Goal: Book appointment/travel/reservation

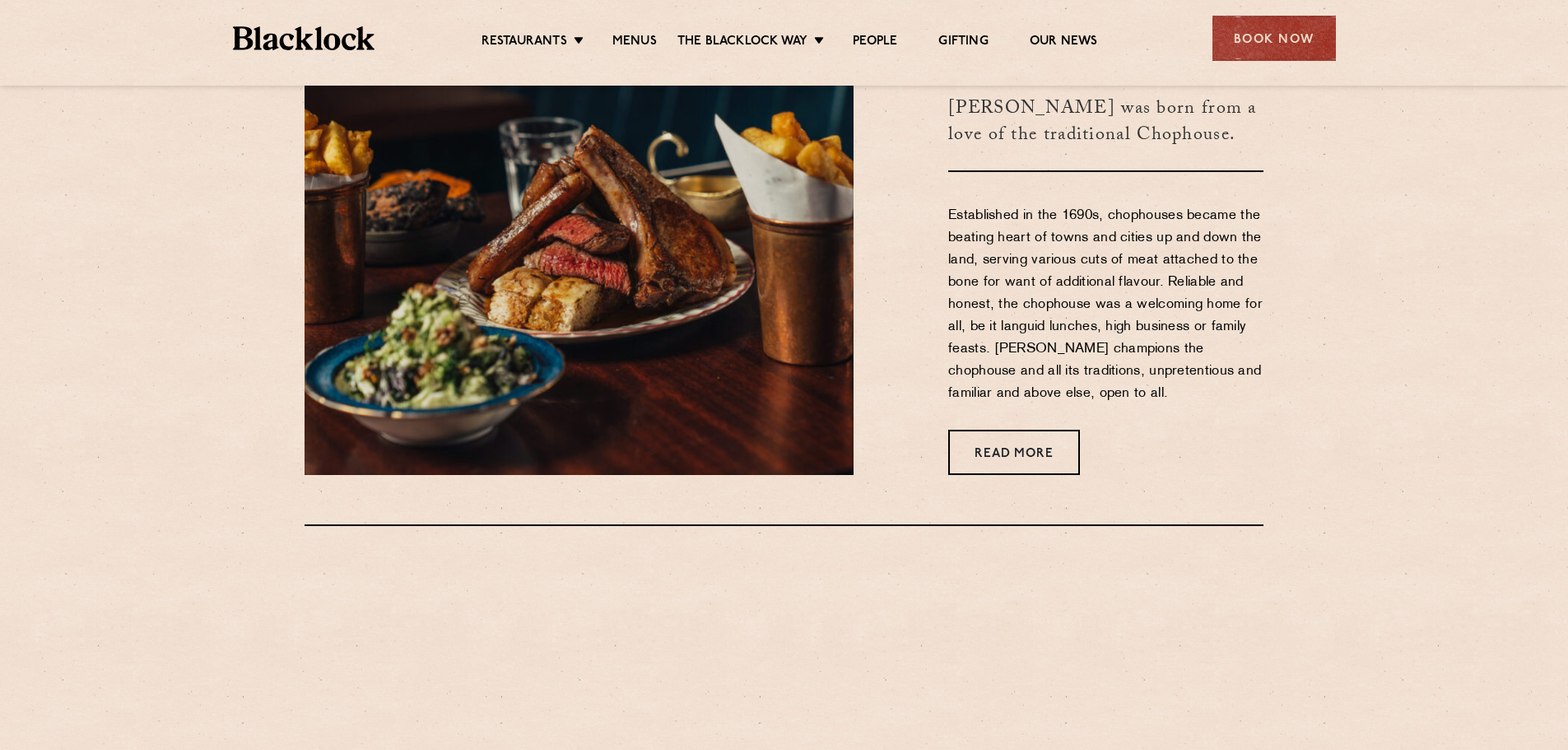
scroll to position [823, 0]
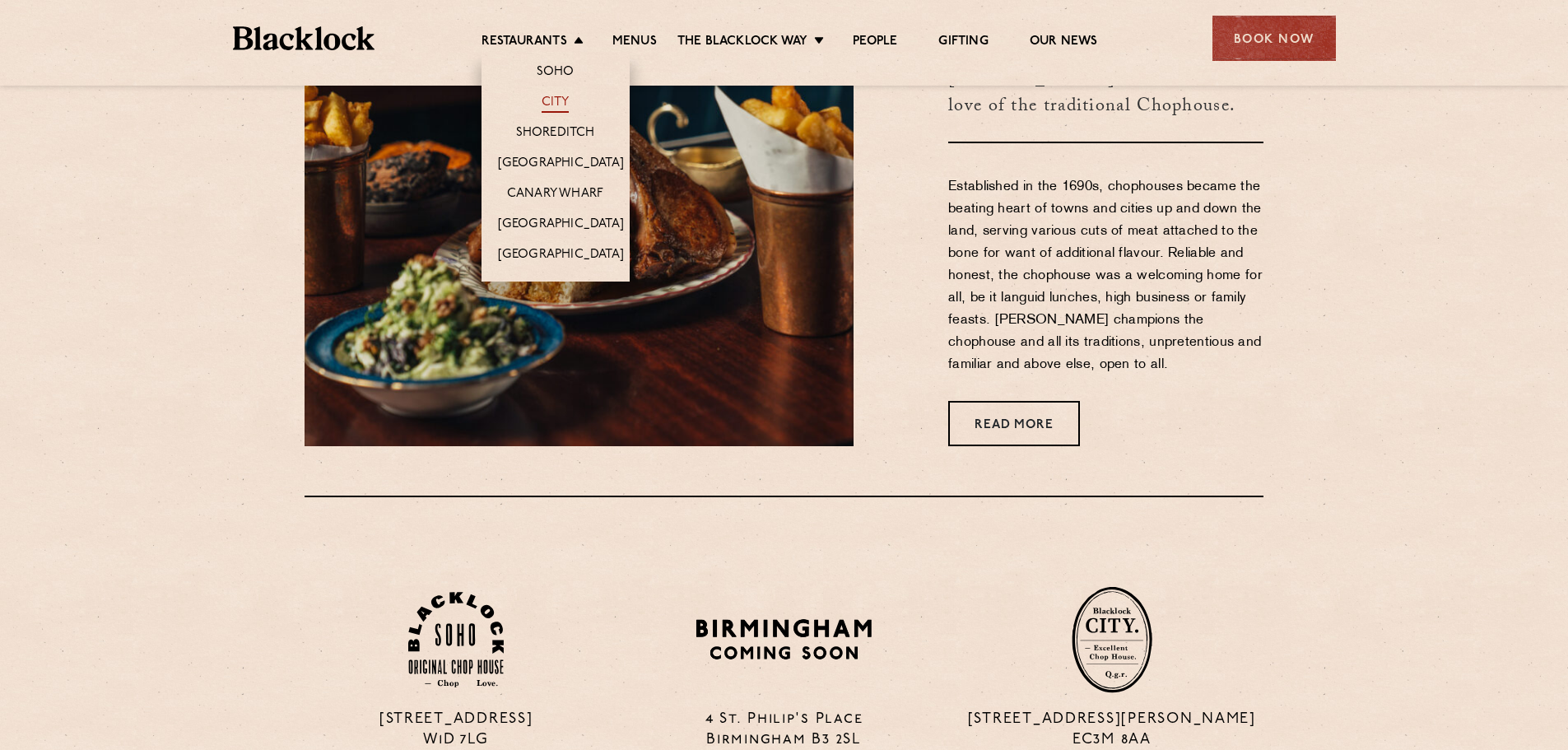
click at [553, 110] on link "City" at bounding box center [556, 104] width 28 height 18
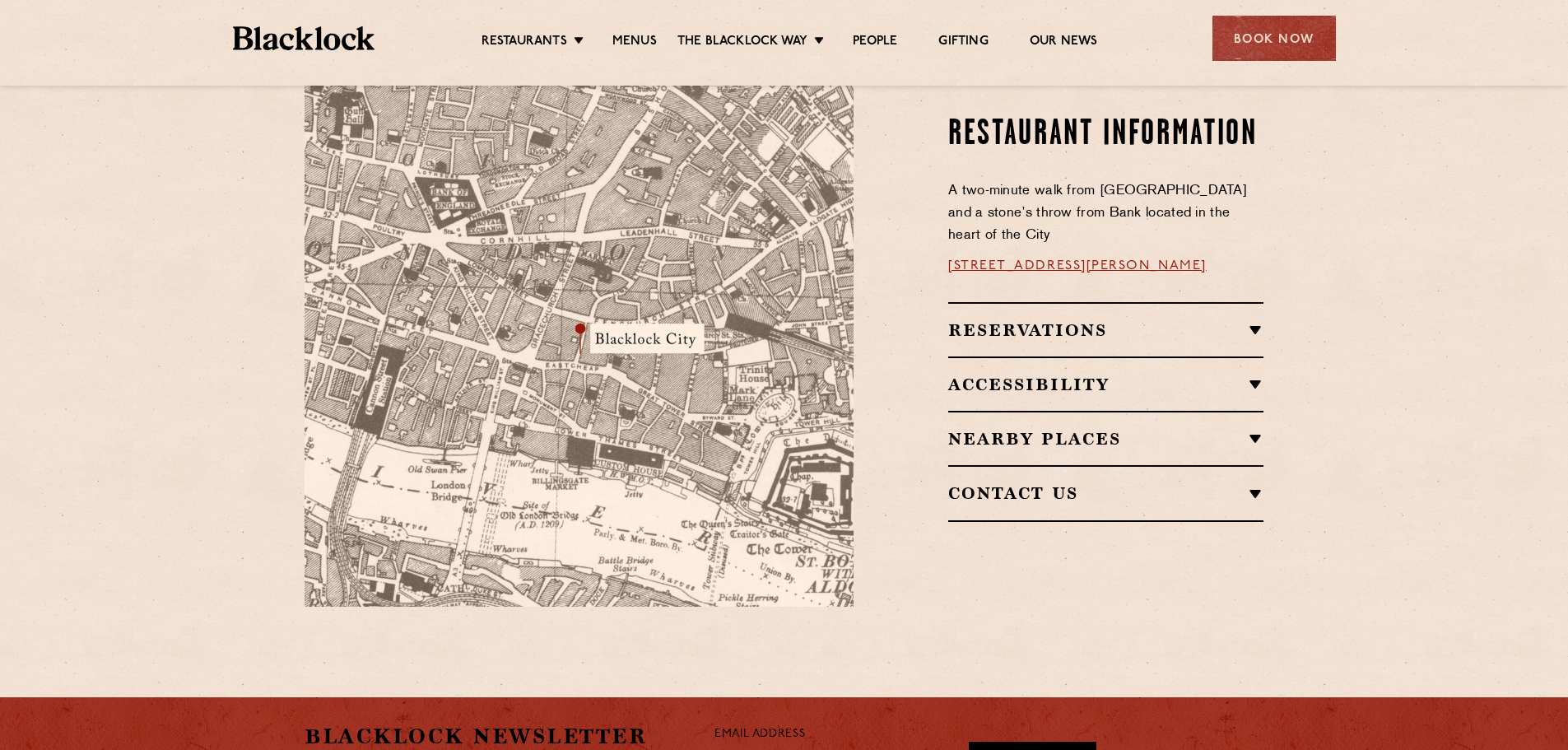
scroll to position [988, 0]
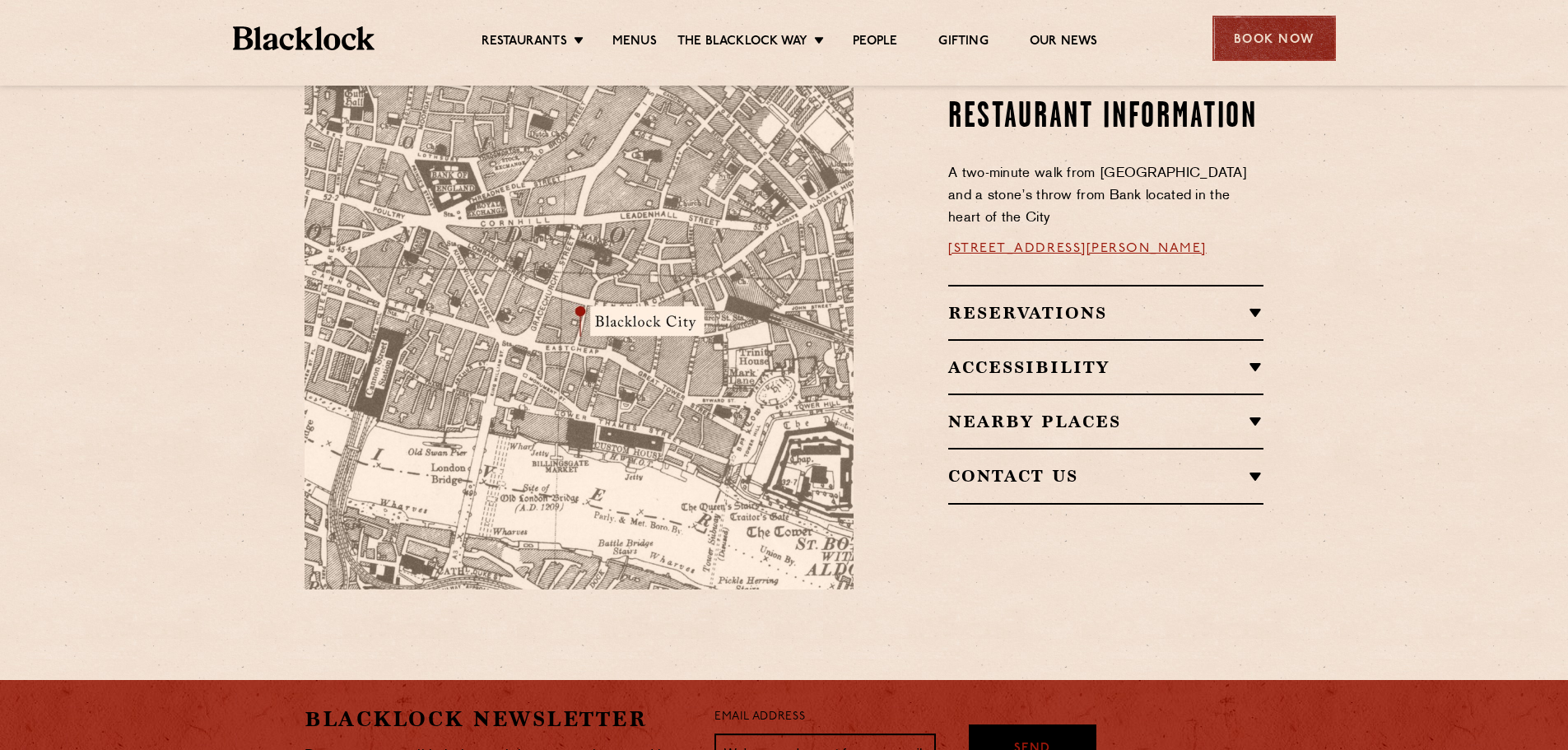
click at [1254, 54] on div "Book Now" at bounding box center [1274, 38] width 123 height 45
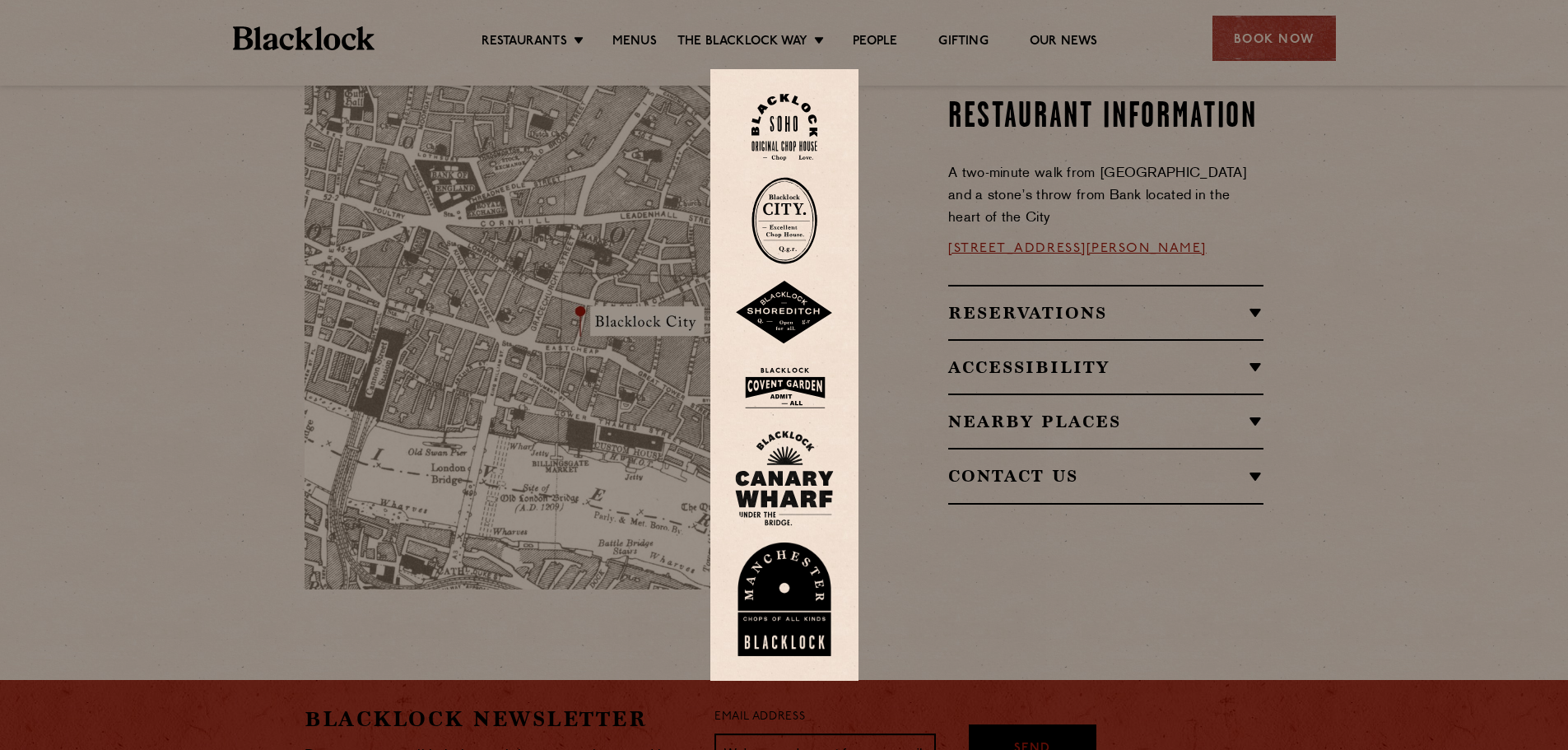
click at [790, 213] on img at bounding box center [784, 220] width 66 height 87
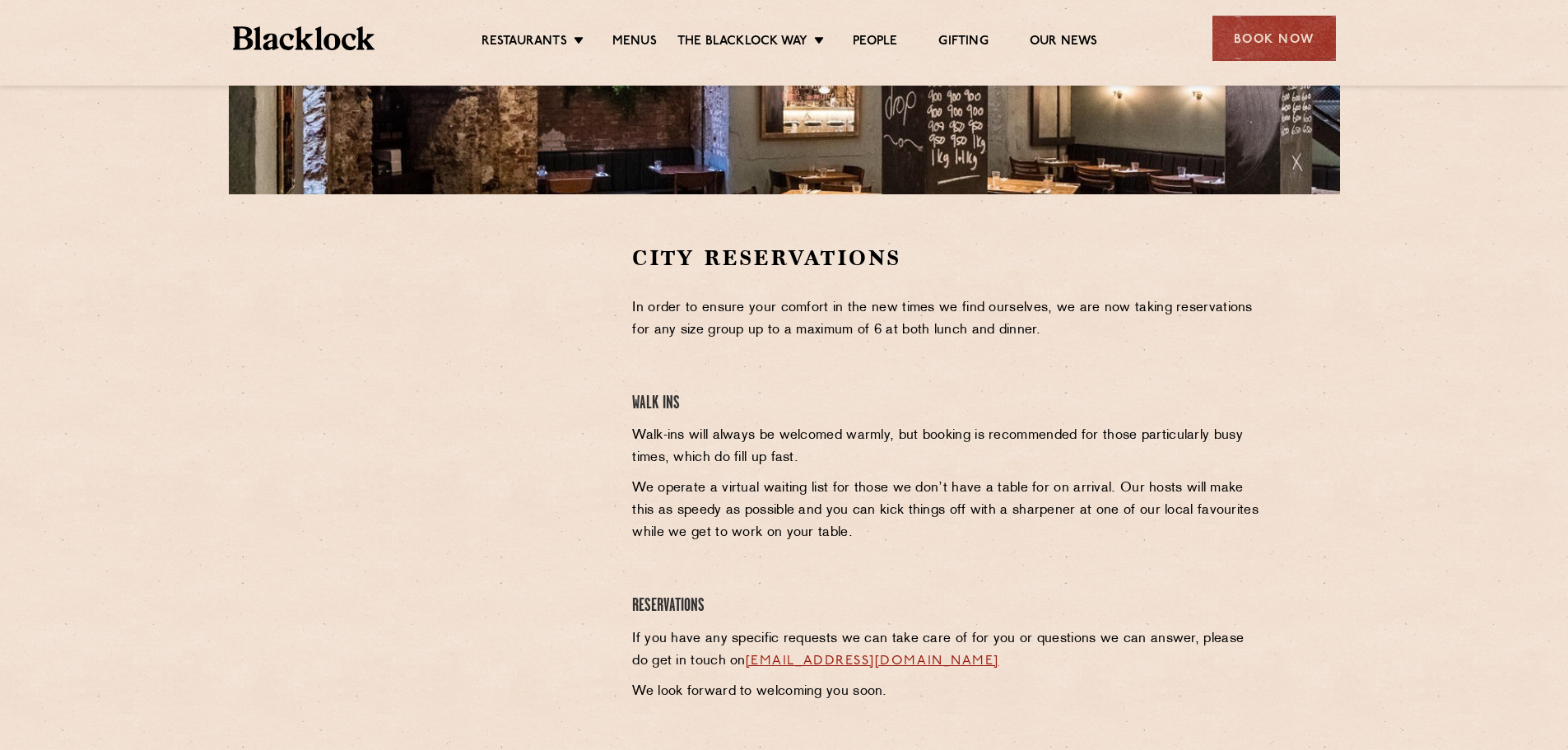
scroll to position [412, 0]
